Goal: Transaction & Acquisition: Purchase product/service

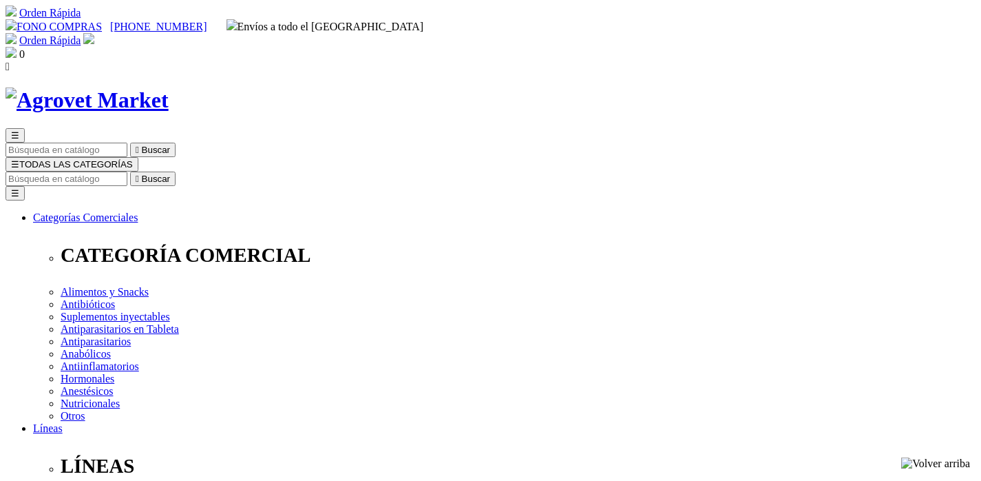
click at [127, 171] on input "Buscar" at bounding box center [67, 178] width 122 height 14
type input "floraviva"
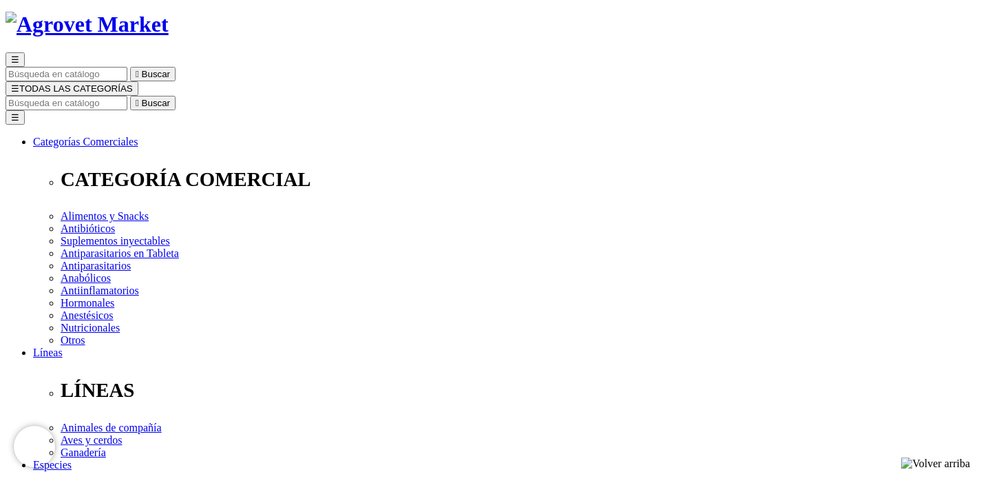
scroll to position [112, 0]
